Goal: Information Seeking & Learning: Learn about a topic

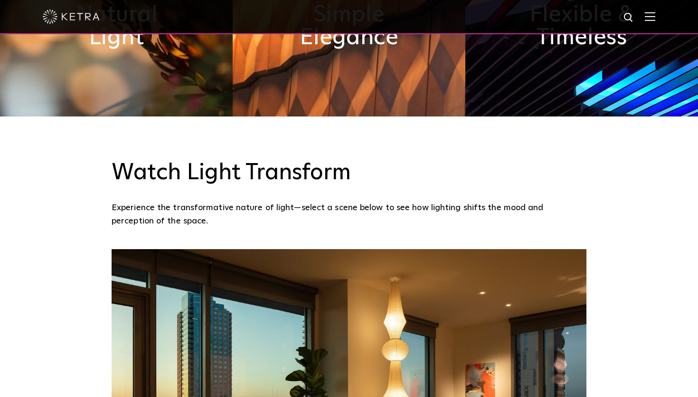
scroll to position [557, 0]
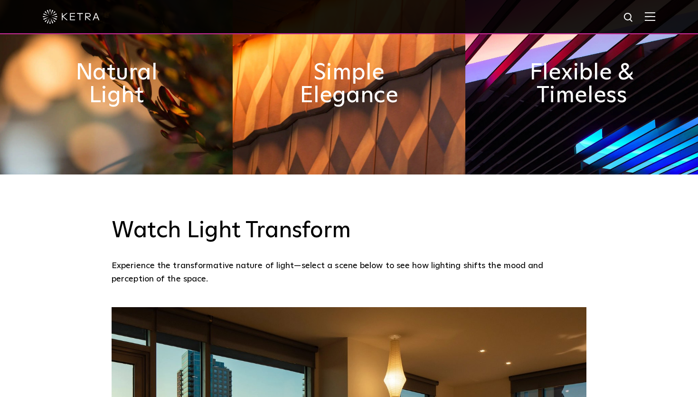
click at [647, 18] on img at bounding box center [650, 16] width 10 height 9
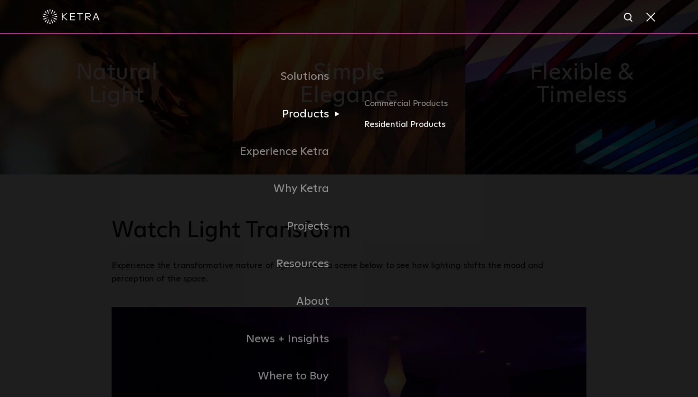
click at [386, 126] on link "Residential Products" at bounding box center [475, 125] width 222 height 14
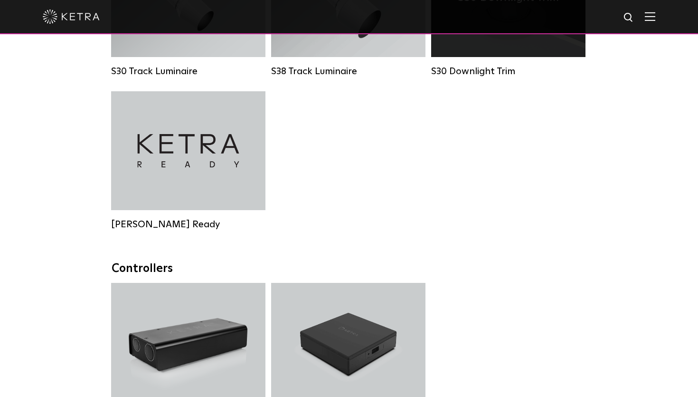
scroll to position [797, 0]
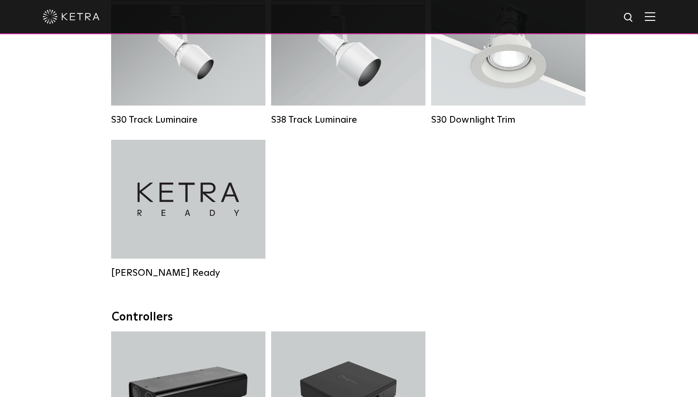
click at [652, 19] on img at bounding box center [650, 16] width 10 height 9
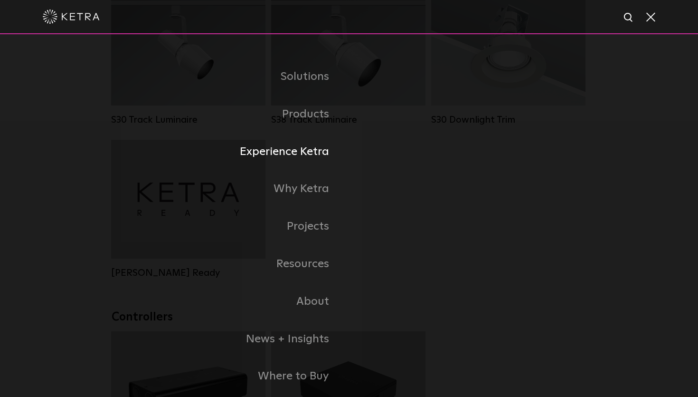
click at [312, 154] on link "Experience Ketra" at bounding box center [231, 152] width 238 height 38
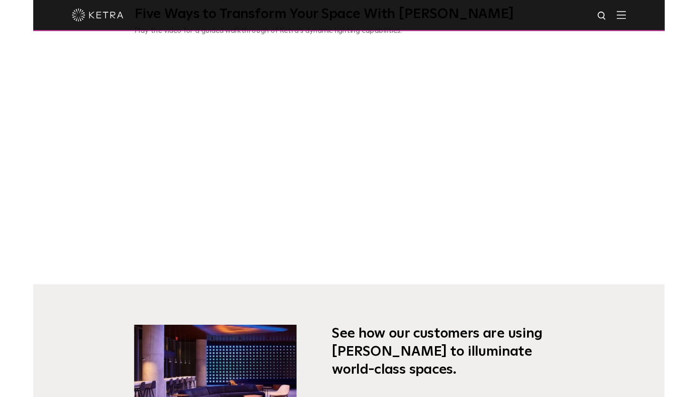
scroll to position [435, 0]
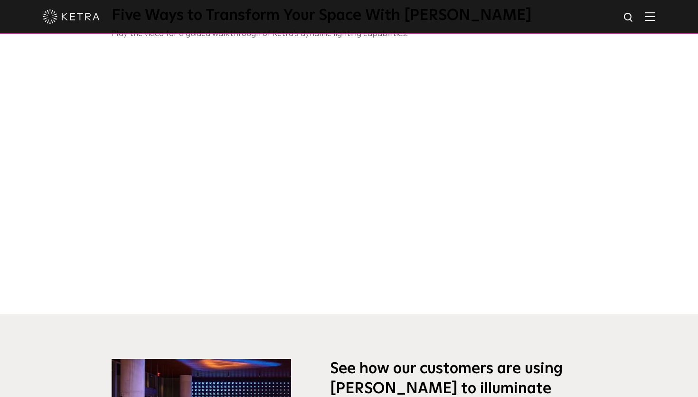
click at [627, 158] on div "Five Ways to Transform Your Space With Ketra Play the video for a guided walkth…" at bounding box center [349, 152] width 698 height 325
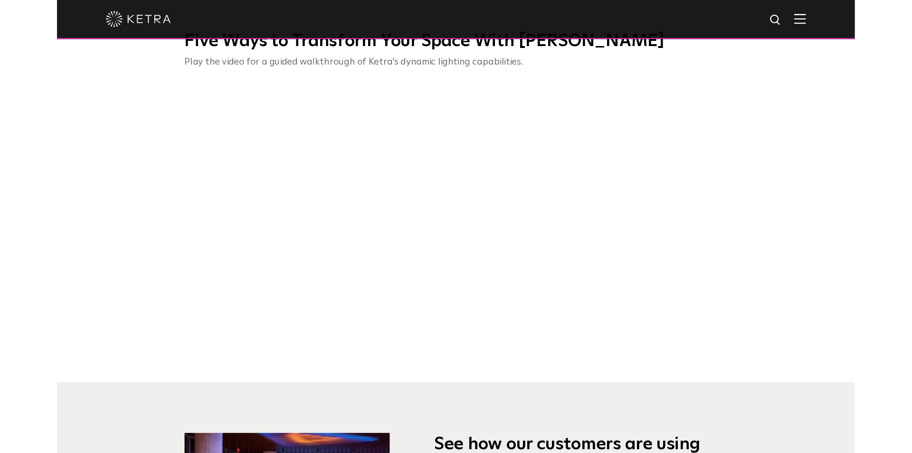
scroll to position [471, 0]
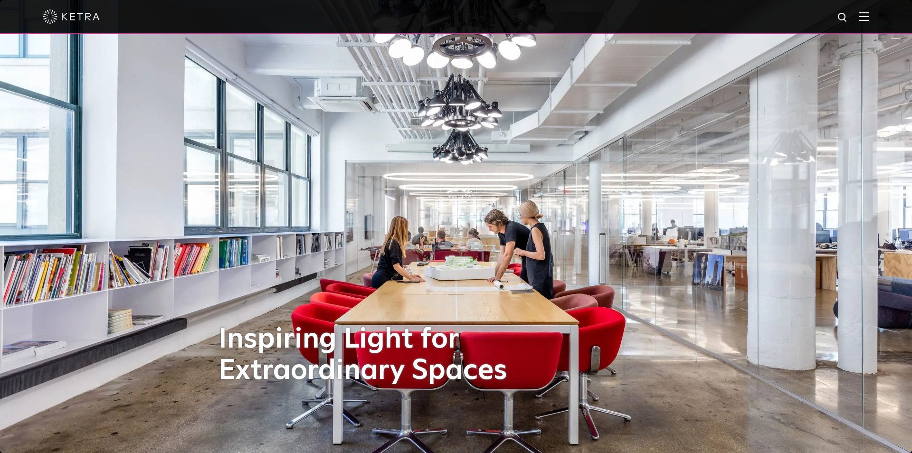
click at [861, 19] on img at bounding box center [864, 16] width 10 height 9
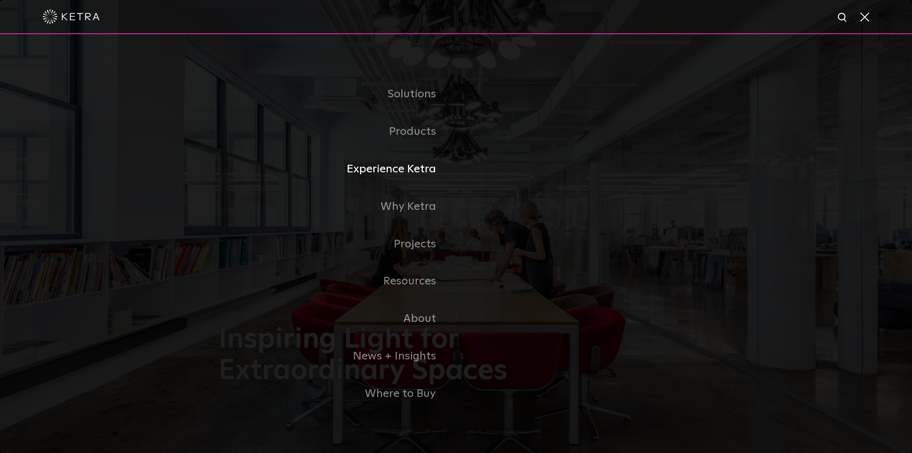
click at [421, 169] on link "Experience Ketra" at bounding box center [338, 170] width 238 height 38
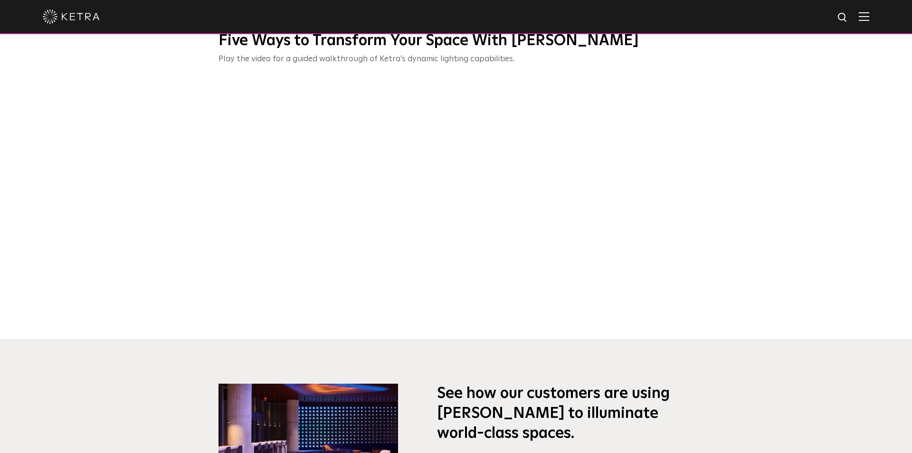
scroll to position [500, 0]
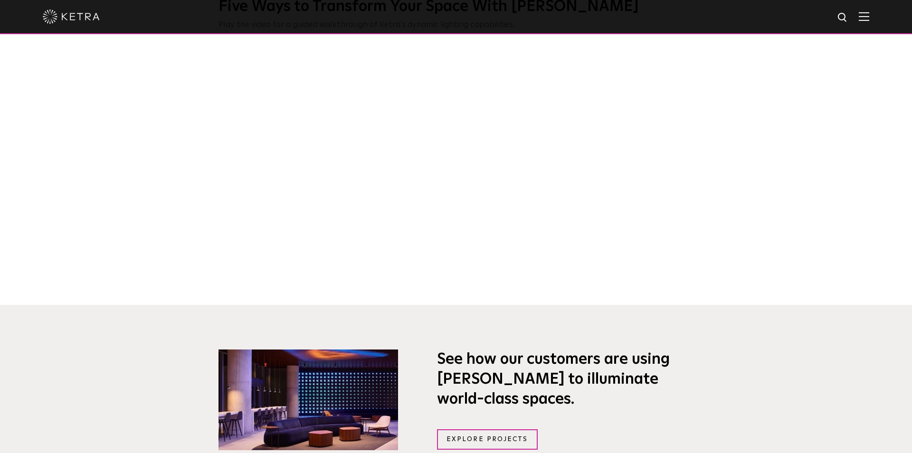
click at [729, 161] on div "Five Ways to Transform Your Space With [PERSON_NAME] Play the video for a guide…" at bounding box center [456, 143] width 912 height 325
